Goal: Task Accomplishment & Management: Use online tool/utility

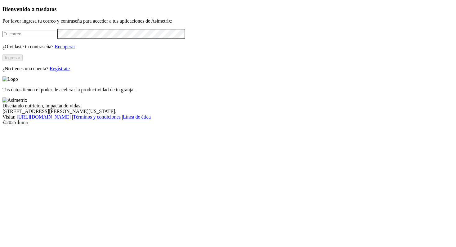
type input "[PERSON_NAME][EMAIL_ADDRESS][PERSON_NAME][DOMAIN_NAME]"
click at [23, 61] on button "Ingresar" at bounding box center [12, 58] width 20 height 7
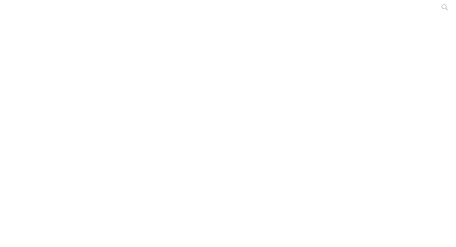
paste input "Oak047"
drag, startPoint x: 137, startPoint y: 29, endPoint x: 78, endPoint y: 32, distance: 59.0
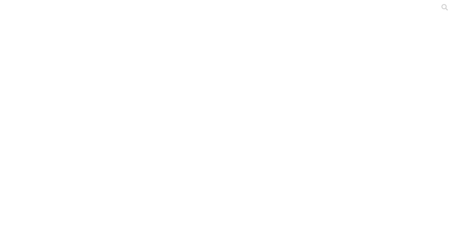
type input "0"
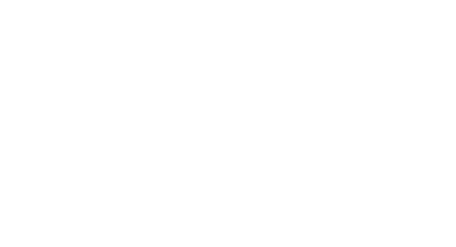
paste input "PAK 175"
drag, startPoint x: 111, startPoint y: 30, endPoint x: 73, endPoint y: 30, distance: 38.7
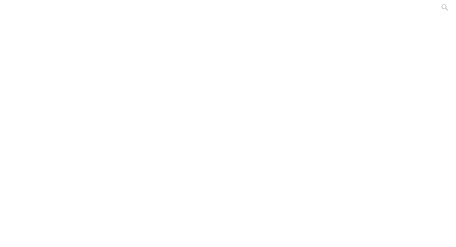
type input "P"
paste input "resultados-barranquero-oak058-no-25080726-25080727-varios"
type input "resultados-barranquero-oak058-no-25080726-25080727-varios"
click at [11, 13] on icon at bounding box center [11, 126] width 19 height 248
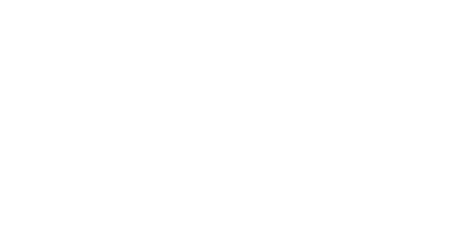
click at [15, 11] on icon at bounding box center [11, 126] width 19 height 248
